Goal: Find specific page/section: Find specific page/section

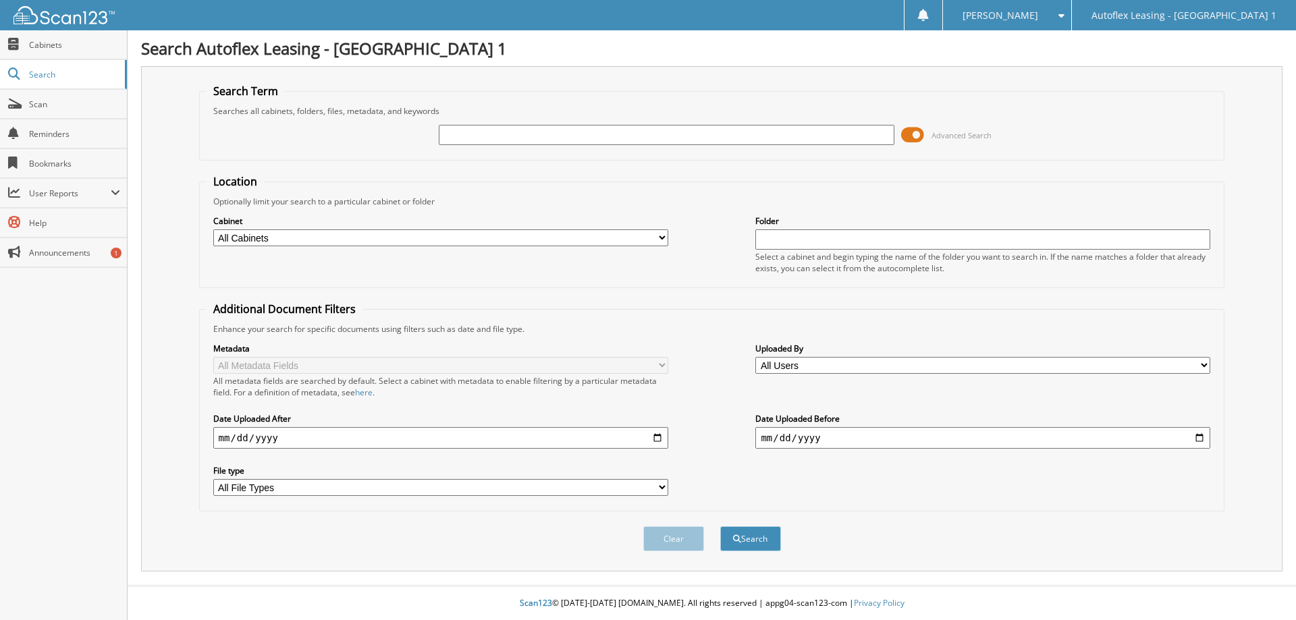
click at [583, 139] on input "text" at bounding box center [666, 135] width 455 height 20
type input "215302"
click at [720, 527] on button "Search" at bounding box center [750, 539] width 61 height 25
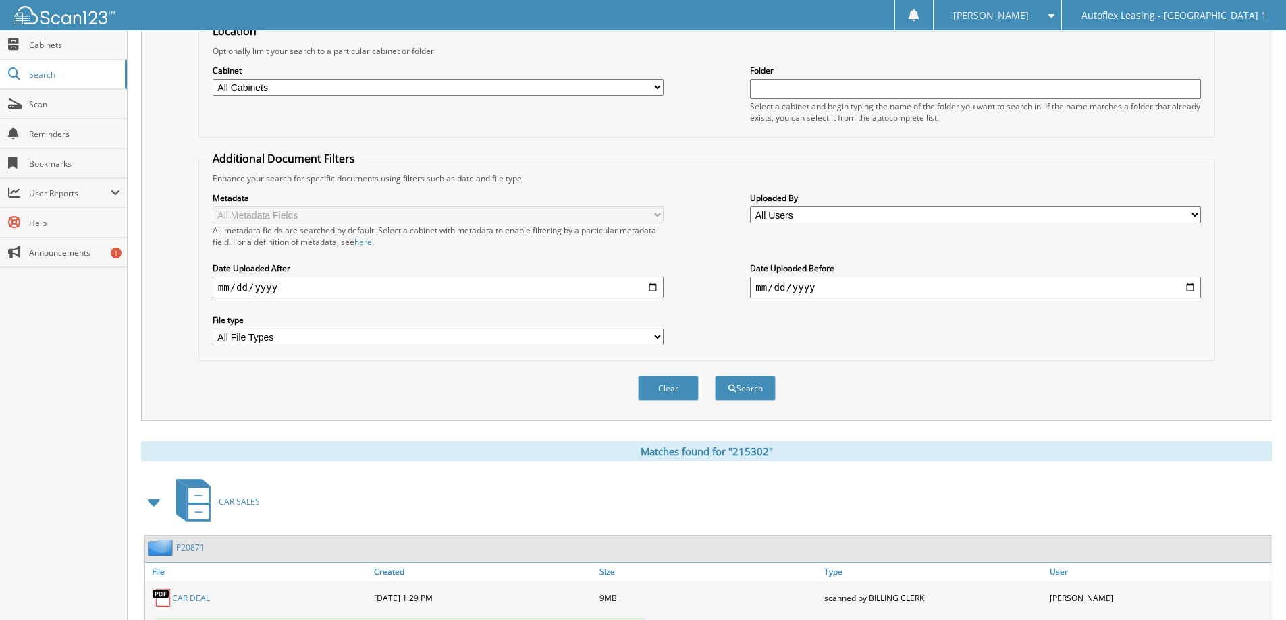
scroll to position [265, 0]
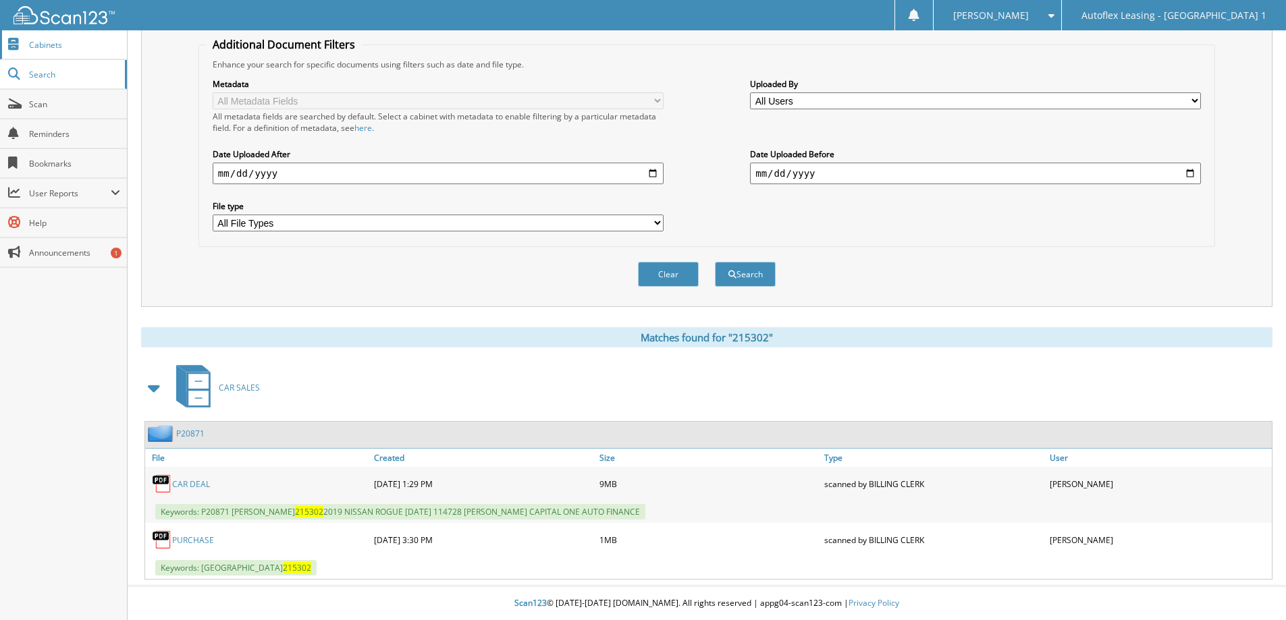
click at [49, 42] on span "Cabinets" at bounding box center [74, 44] width 91 height 11
